Goal: Task Accomplishment & Management: Use online tool/utility

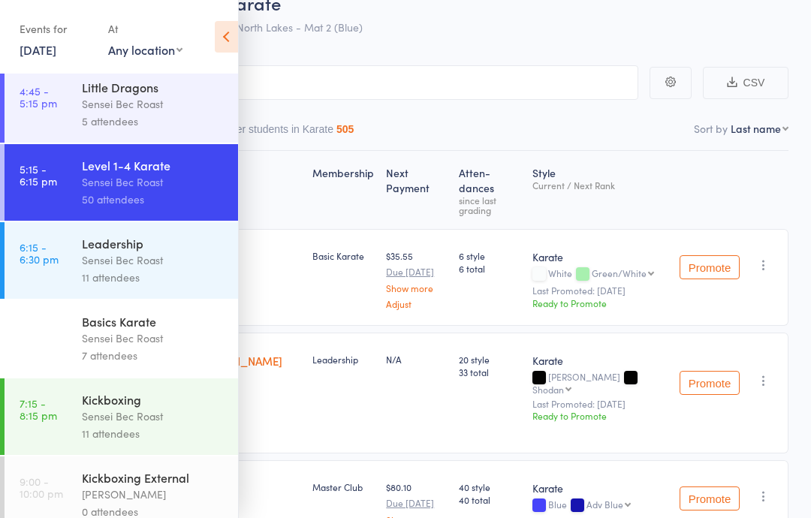
scroll to position [161, 0]
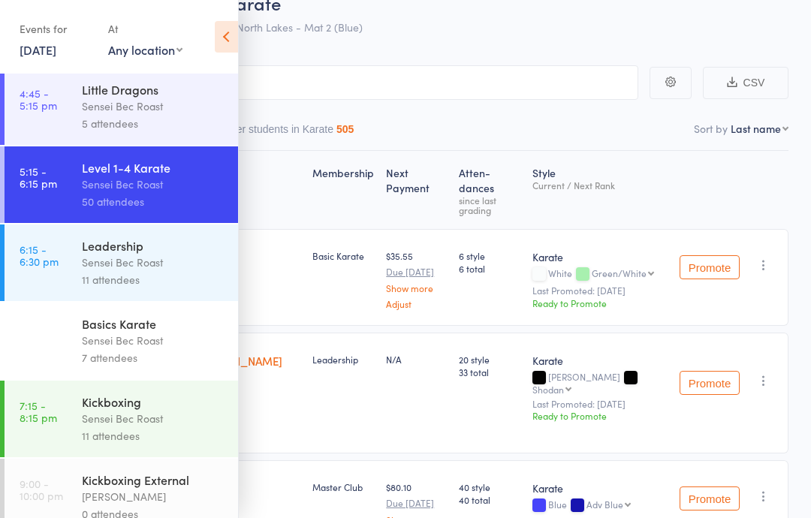
click at [56, 41] on link "[DATE]" at bounding box center [38, 49] width 37 height 17
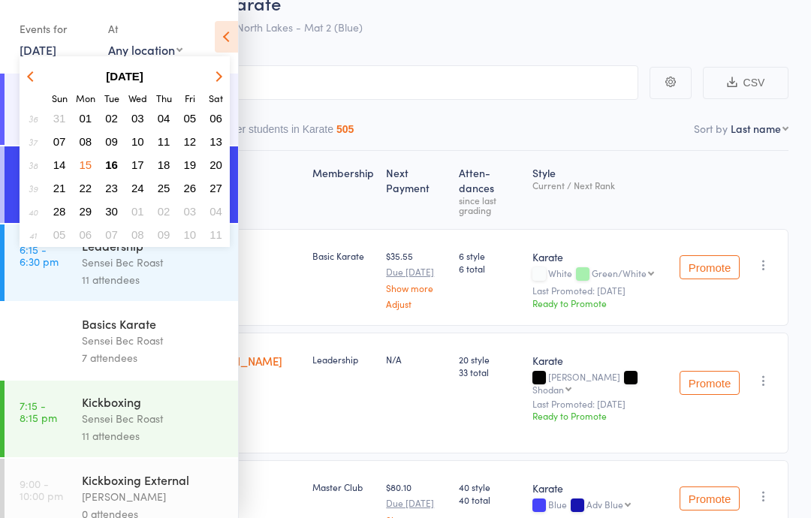
click at [119, 160] on button "16" at bounding box center [111, 165] width 23 height 20
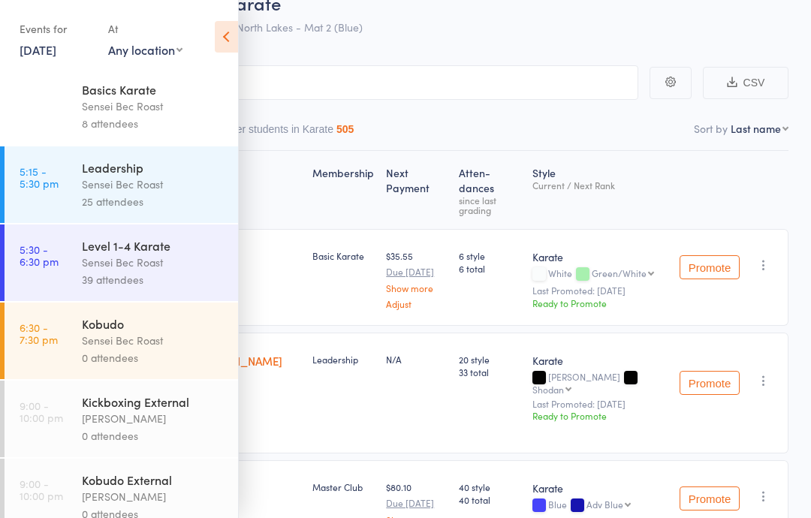
click at [155, 342] on div "Sensei Bec Roast" at bounding box center [153, 340] width 143 height 17
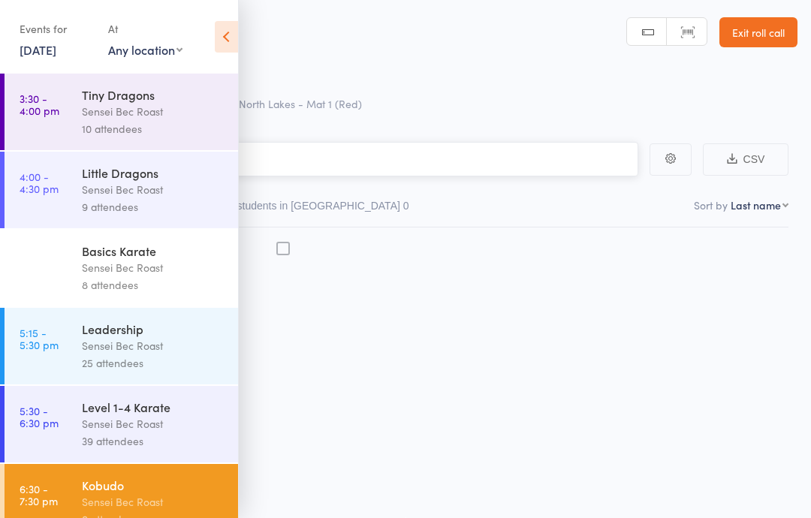
scroll to position [11, 0]
click at [228, 50] on icon at bounding box center [226, 37] width 23 height 32
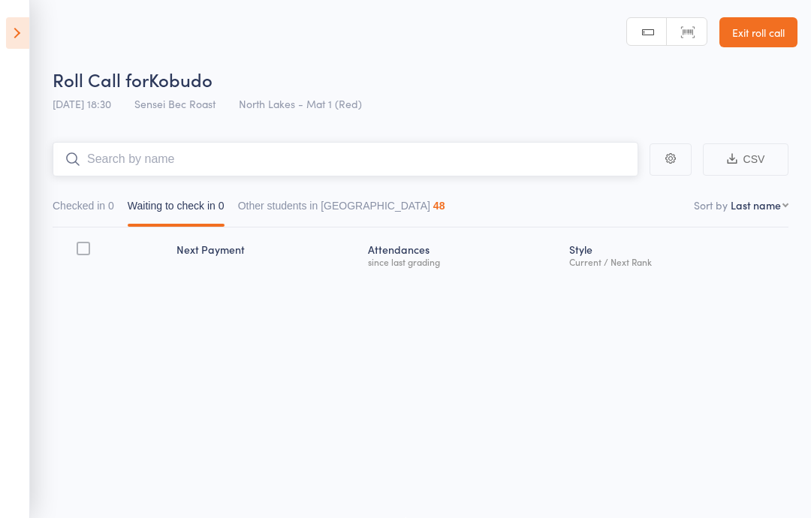
click at [167, 150] on input "search" at bounding box center [346, 159] width 586 height 35
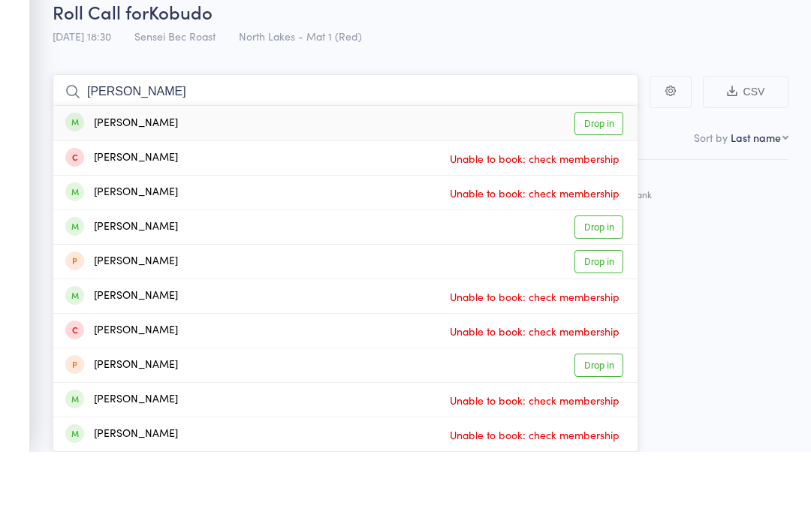
type input "[PERSON_NAME]"
click at [596, 178] on link "Drop in" at bounding box center [599, 189] width 49 height 23
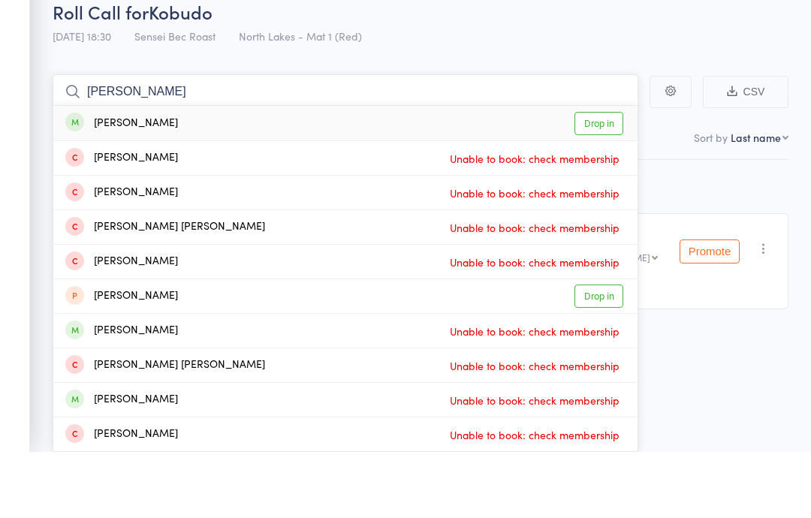
type input "[PERSON_NAME]"
click at [608, 178] on link "Drop in" at bounding box center [599, 189] width 49 height 23
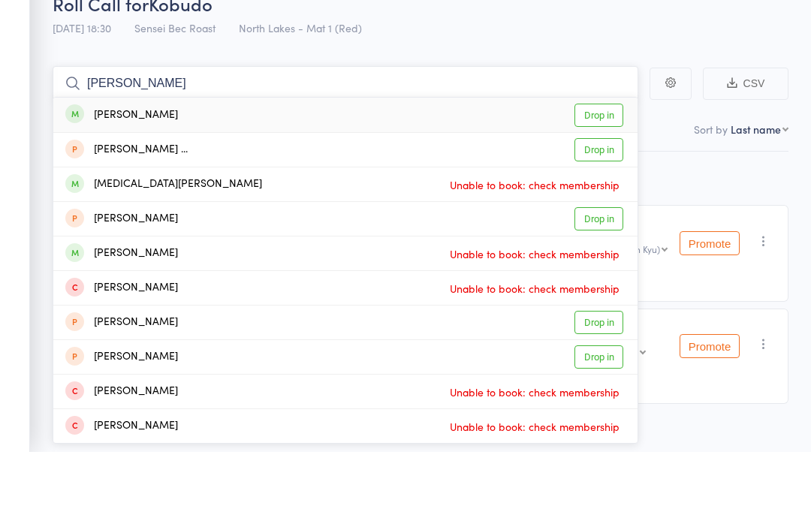
type input "[PERSON_NAME]"
click at [607, 170] on link "Drop in" at bounding box center [599, 181] width 49 height 23
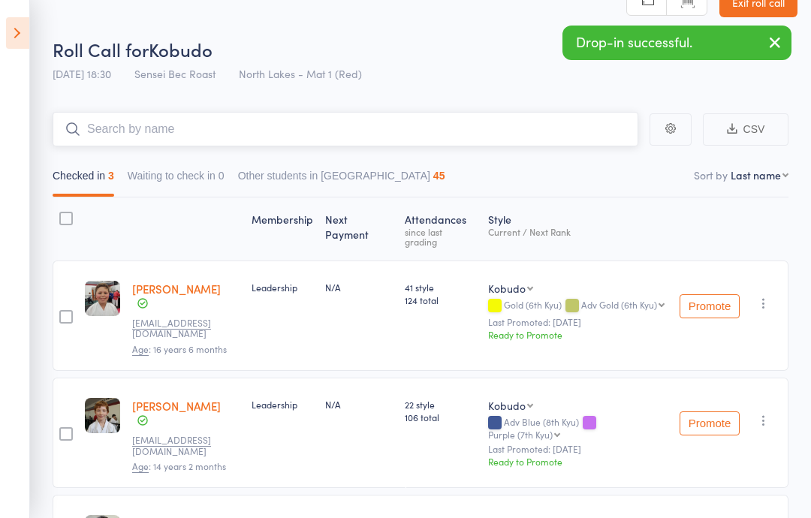
click at [164, 132] on input "search" at bounding box center [346, 129] width 586 height 35
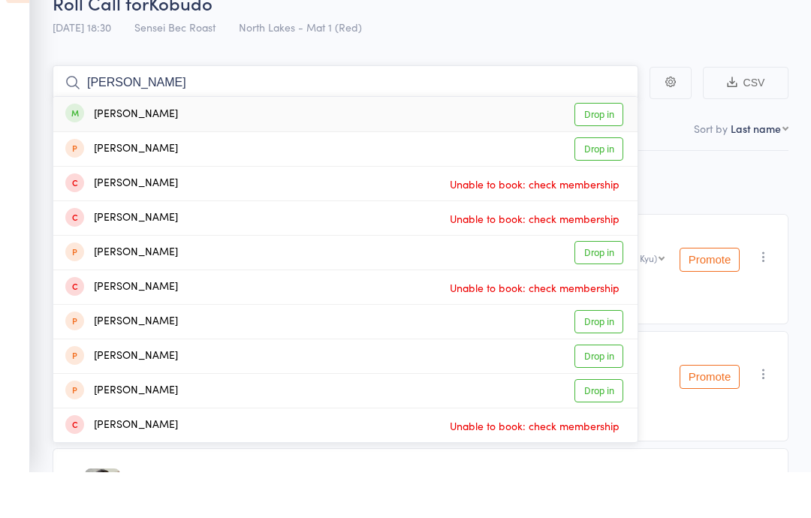
type input "[PERSON_NAME]"
click at [597, 149] on link "Drop in" at bounding box center [599, 160] width 49 height 23
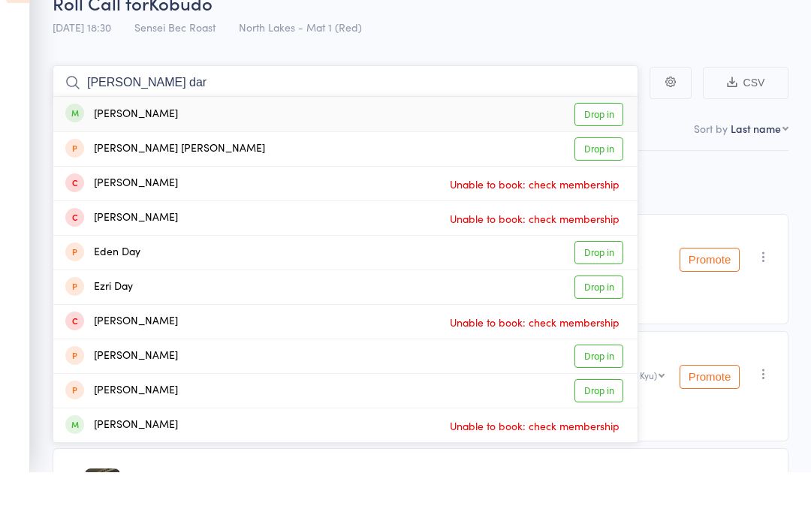
type input "[PERSON_NAME] dar"
click at [606, 149] on link "Drop in" at bounding box center [599, 160] width 49 height 23
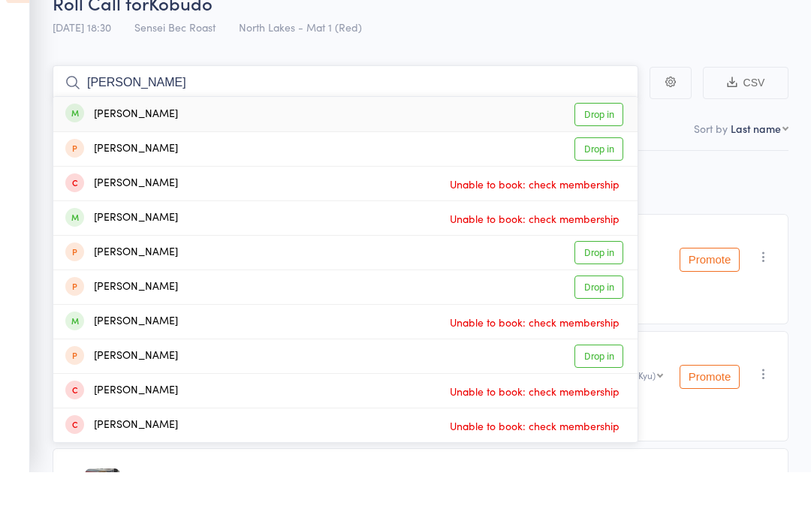
type input "[PERSON_NAME]"
click at [603, 149] on link "Drop in" at bounding box center [599, 160] width 49 height 23
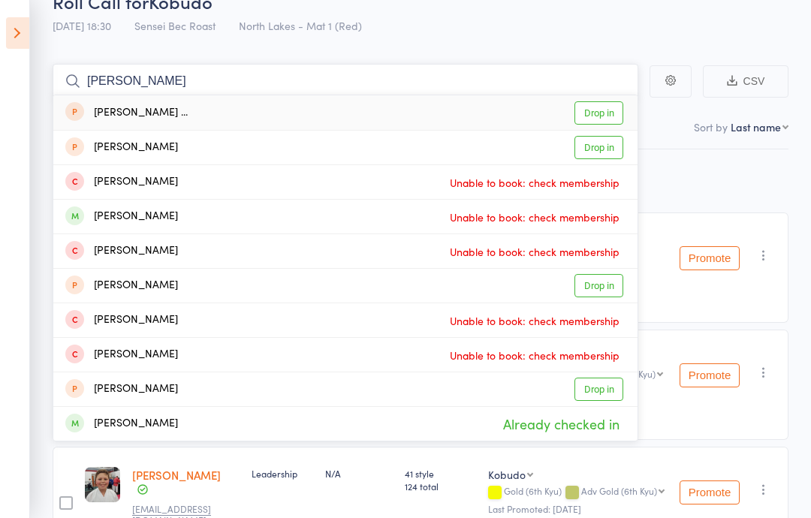
scroll to position [0, 0]
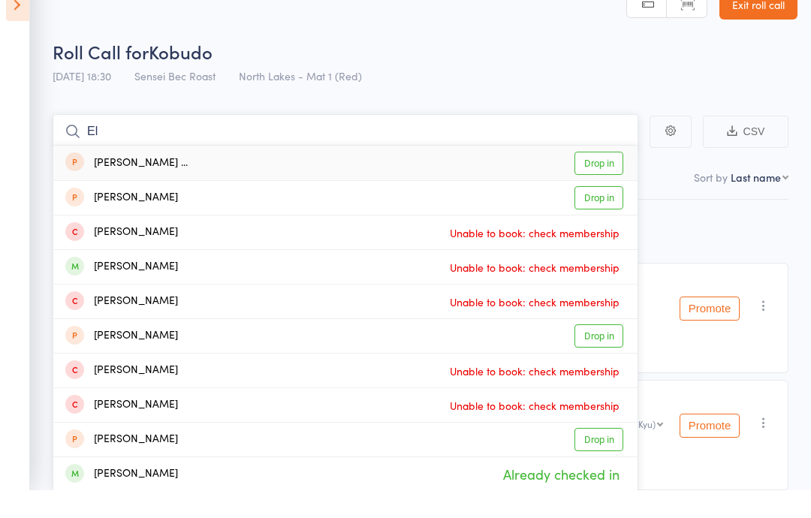
type input "E"
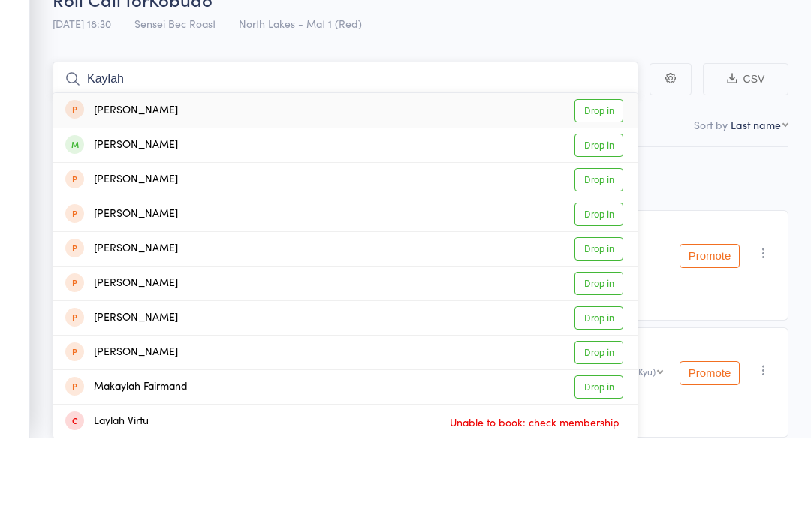
type input "Kaylah"
click at [605, 215] on link "Drop in" at bounding box center [599, 226] width 49 height 23
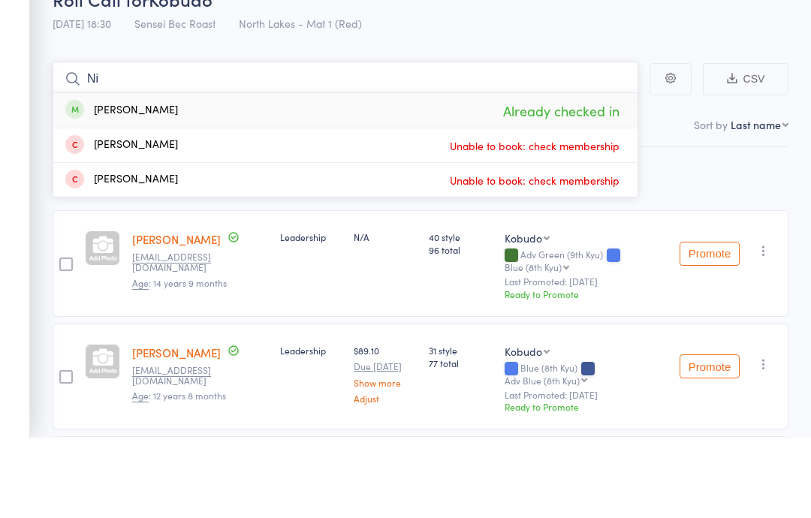
type input "N"
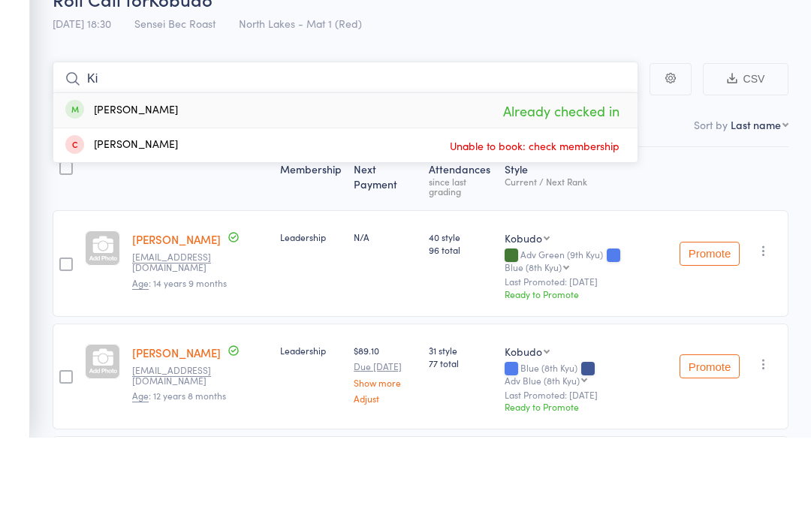
type input "K"
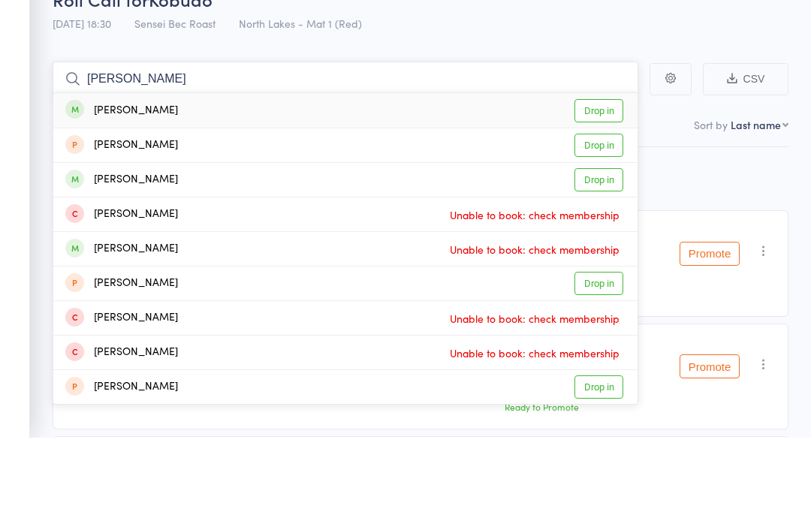
type input "[PERSON_NAME]"
click at [597, 180] on link "Drop in" at bounding box center [599, 191] width 49 height 23
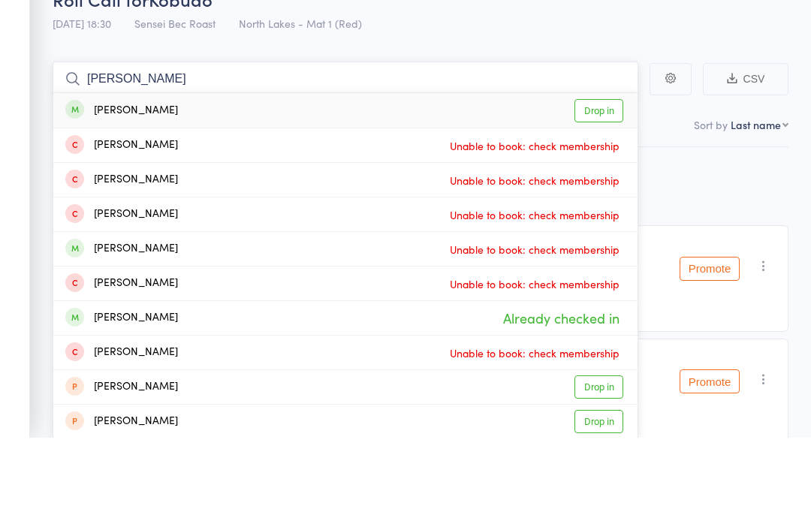
type input "[PERSON_NAME]"
click at [593, 180] on link "Drop in" at bounding box center [599, 191] width 49 height 23
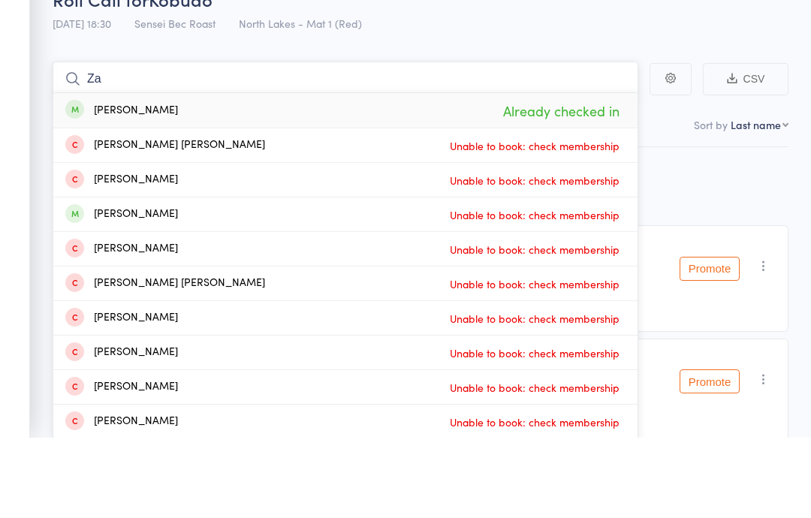
type input "Z"
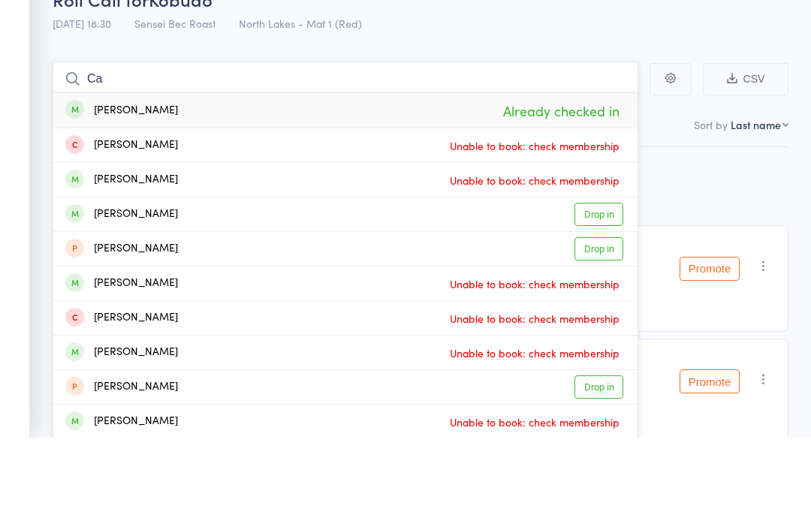
type input "C"
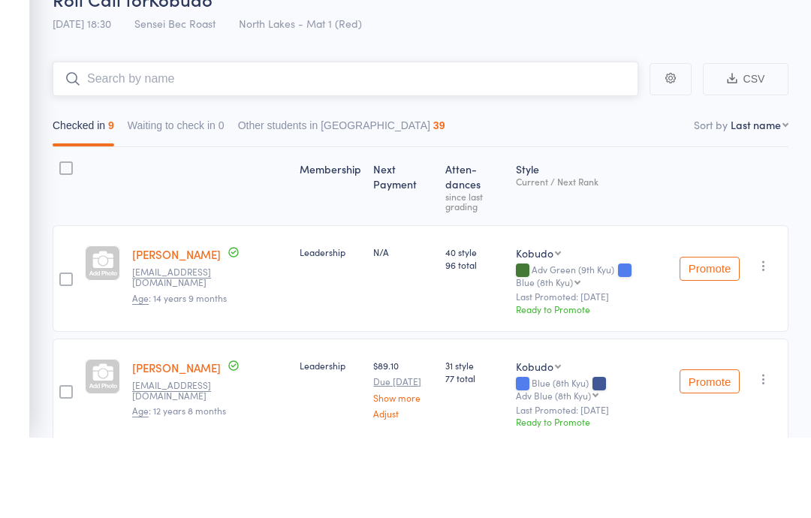
type input "W"
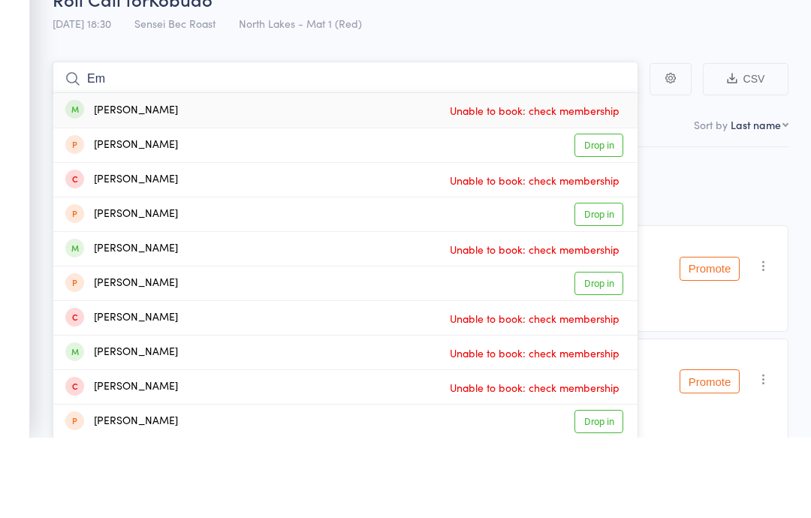
type input "E"
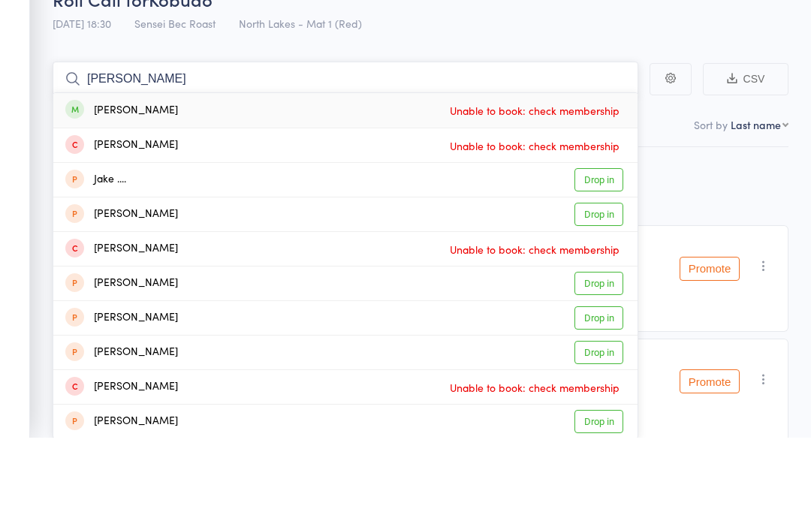
type input "J"
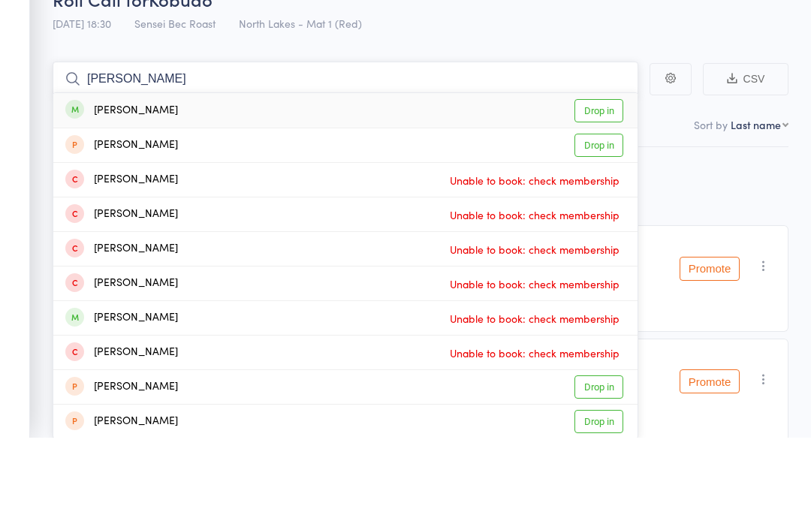
type input "[PERSON_NAME]"
click at [591, 180] on link "Drop in" at bounding box center [599, 191] width 49 height 23
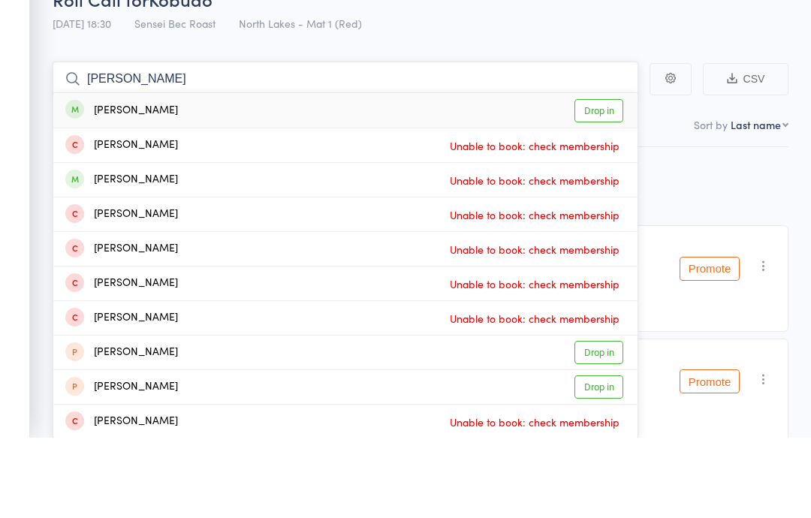
type input "[PERSON_NAME]"
click at [612, 180] on link "Drop in" at bounding box center [599, 191] width 49 height 23
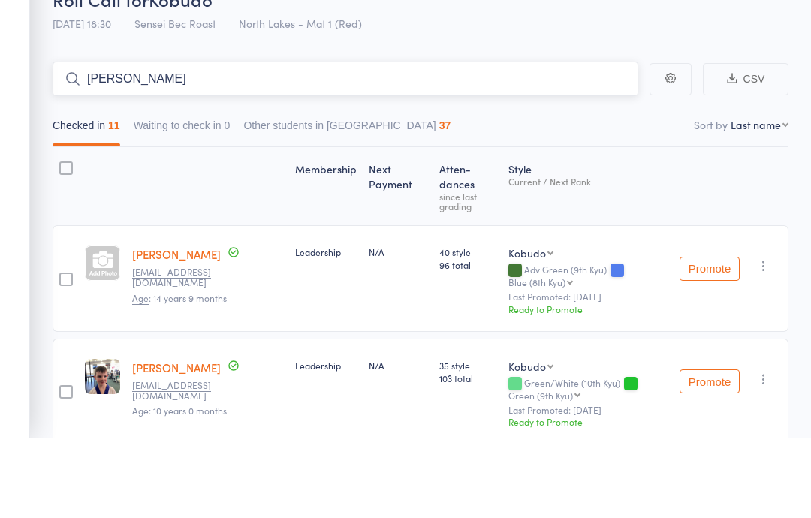
type input "[PERSON_NAME]"
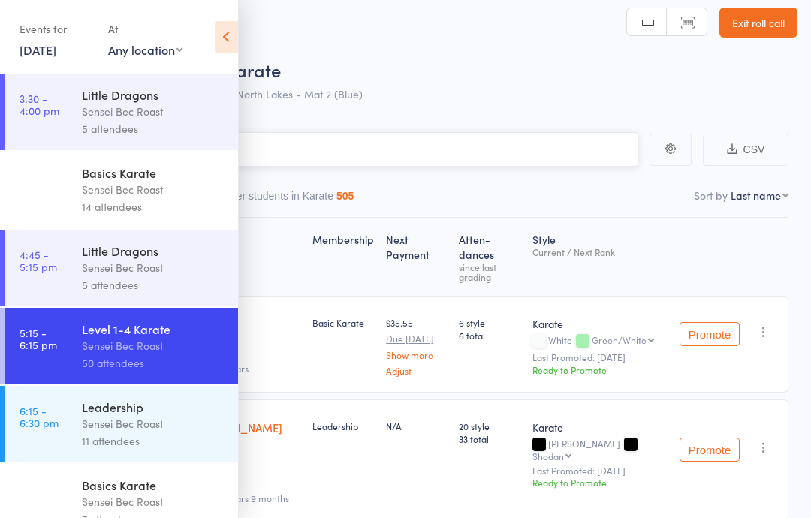
scroll to position [-2, 0]
click at [56, 44] on link "[DATE]" at bounding box center [38, 49] width 37 height 17
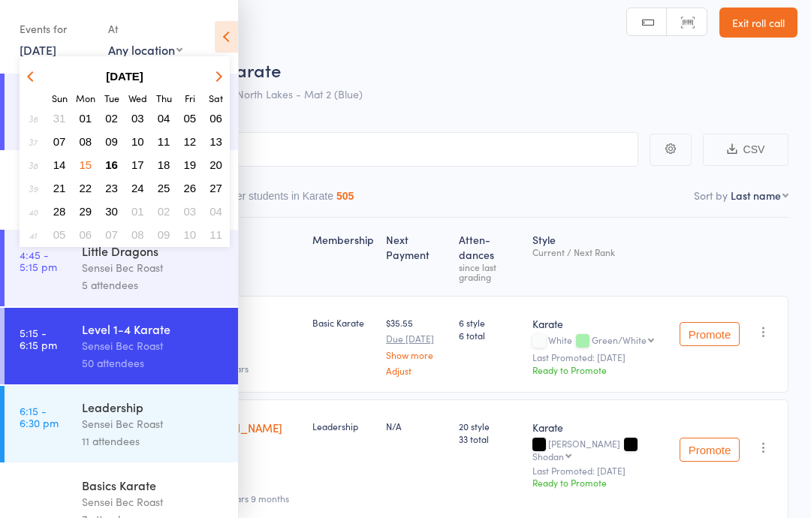
scroll to position [0, 0]
click at [56, 47] on link "[DATE]" at bounding box center [38, 49] width 37 height 17
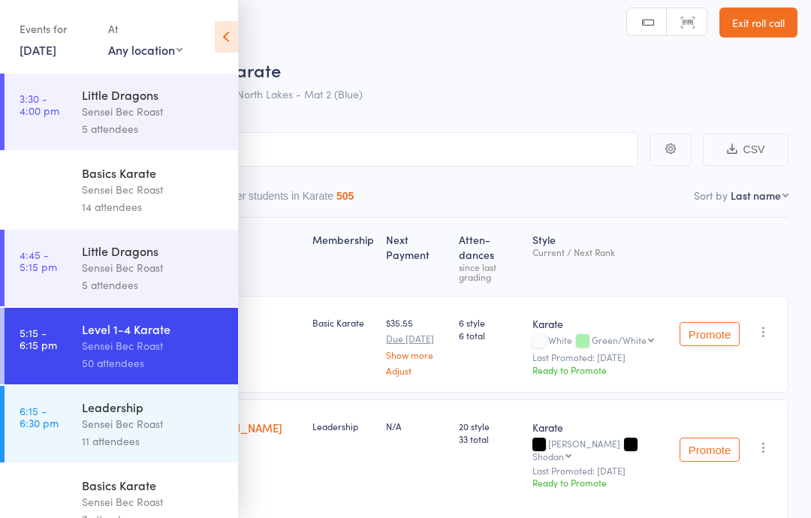
click at [56, 41] on link "[DATE]" at bounding box center [38, 49] width 37 height 17
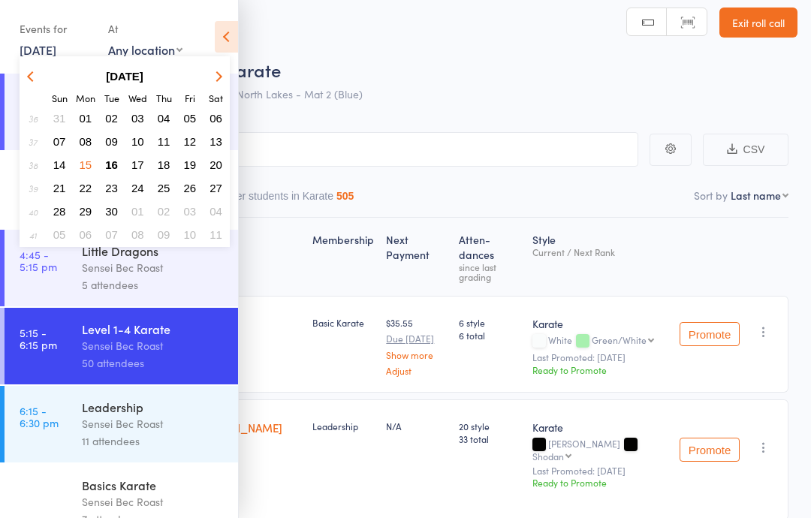
click at [116, 164] on span "16" at bounding box center [111, 164] width 13 height 13
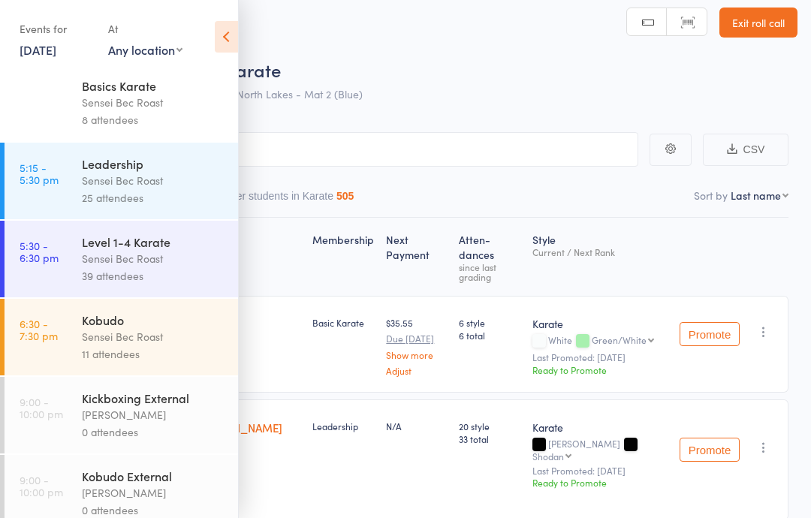
scroll to position [161, 0]
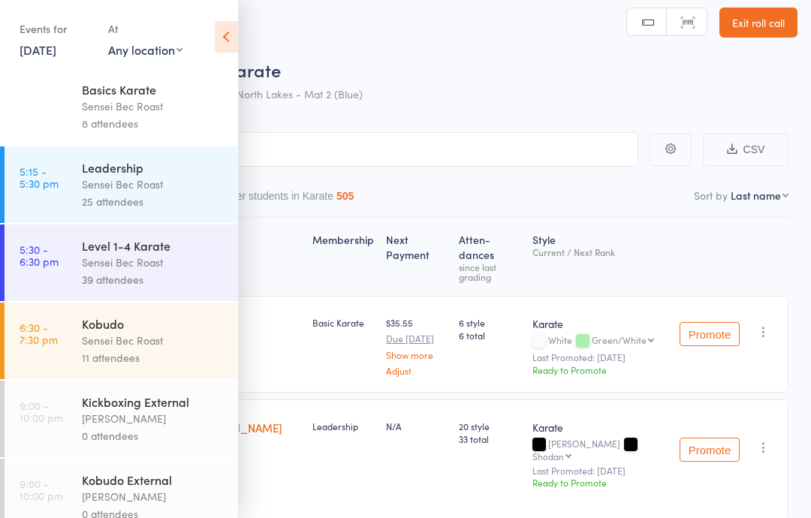
click at [164, 363] on div "11 attendees" at bounding box center [153, 357] width 143 height 17
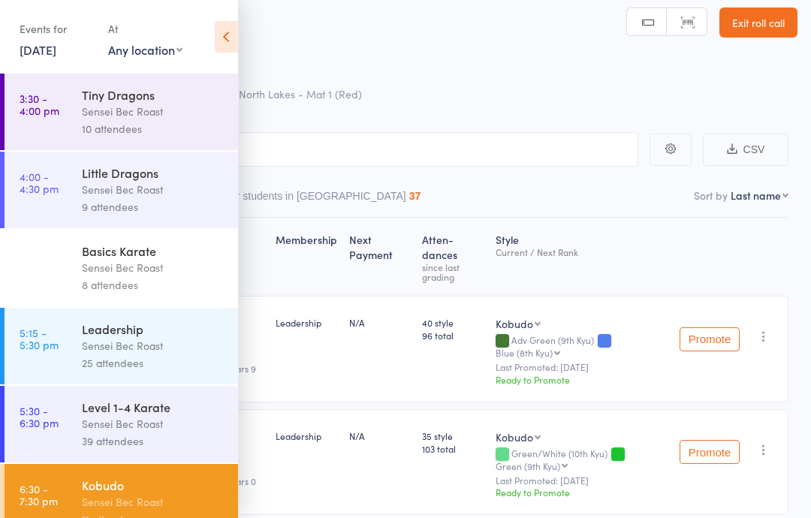
click at [236, 25] on icon at bounding box center [226, 37] width 23 height 32
